Goal: Navigation & Orientation: Go to known website

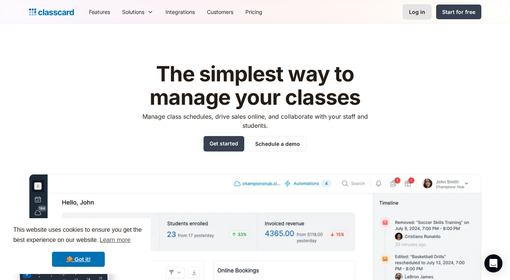
click at [415, 12] on div "Log in" at bounding box center [417, 12] width 16 height 8
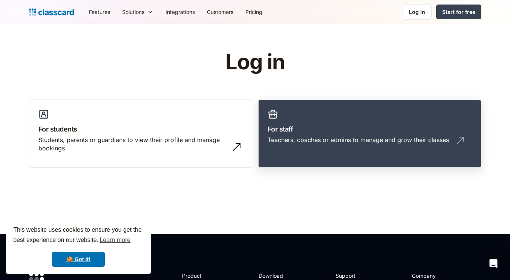
click at [306, 121] on link "For staff Teachers, coaches or admins to manage and grow their classes" at bounding box center [369, 134] width 223 height 69
